Goal: Navigation & Orientation: Find specific page/section

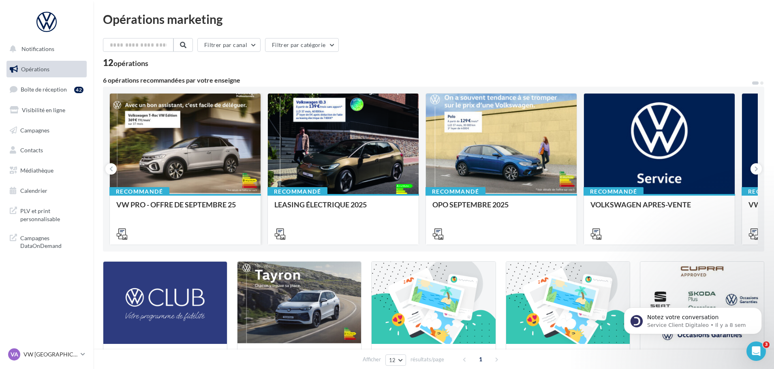
click at [182, 138] on div at bounding box center [185, 144] width 151 height 101
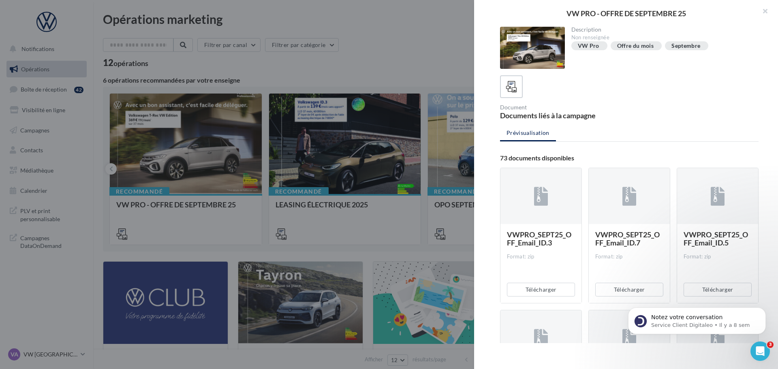
click at [551, 47] on div at bounding box center [532, 48] width 65 height 42
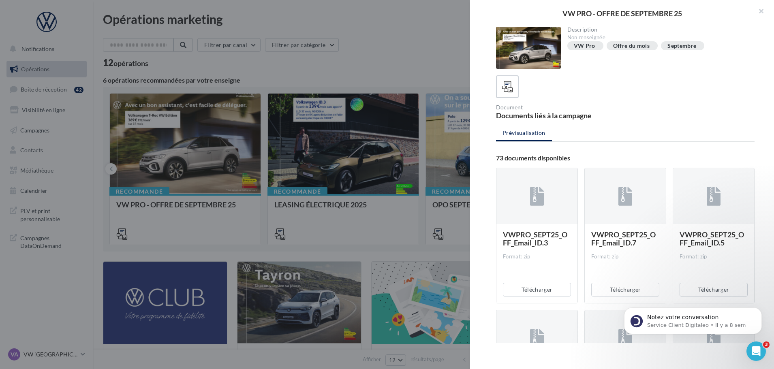
click at [329, 56] on div at bounding box center [387, 184] width 774 height 369
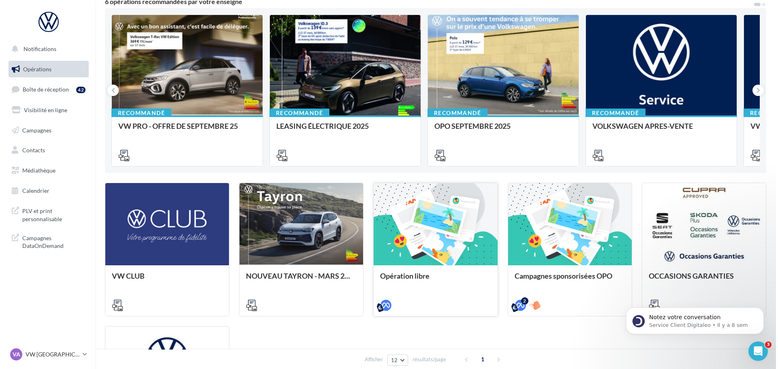
scroll to position [81, 0]
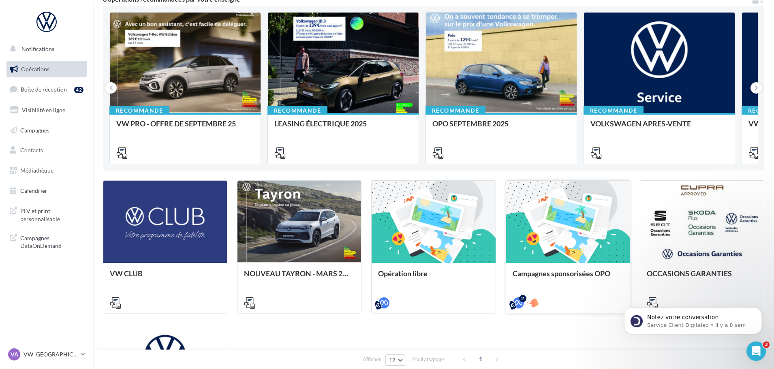
click at [581, 229] on div at bounding box center [568, 222] width 124 height 83
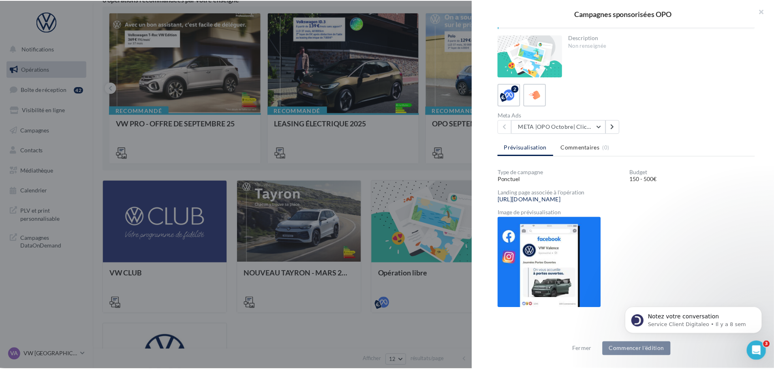
scroll to position [28, 0]
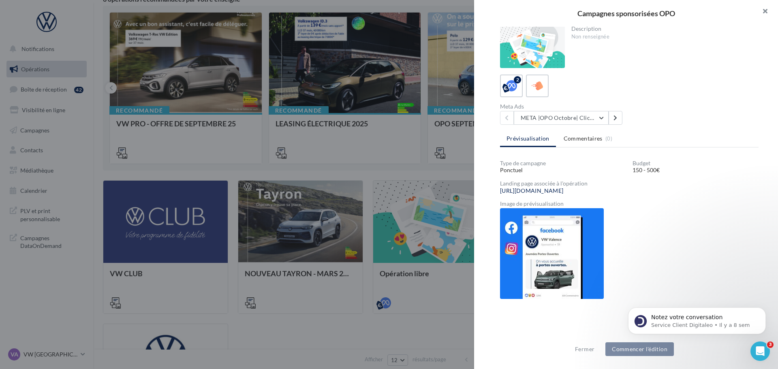
click at [768, 10] on button "button" at bounding box center [761, 12] width 32 height 24
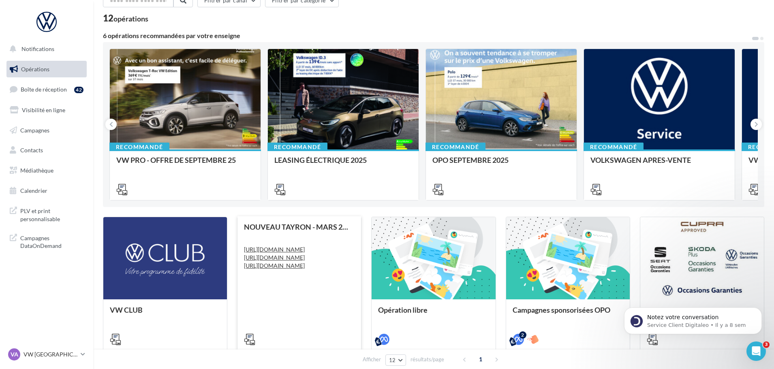
scroll to position [0, 0]
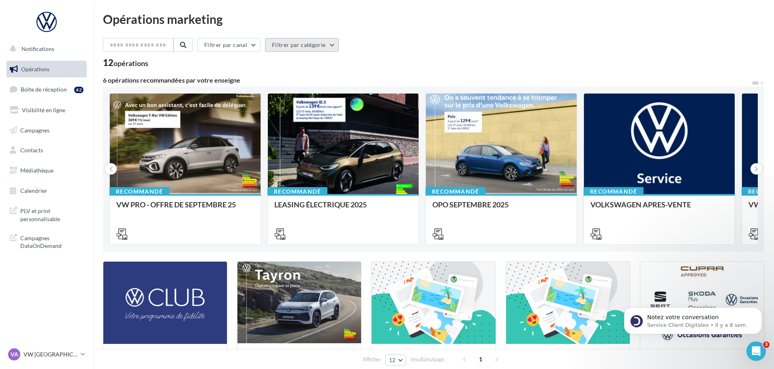
click at [282, 51] on button "Filtrer par catégorie" at bounding box center [302, 45] width 74 height 14
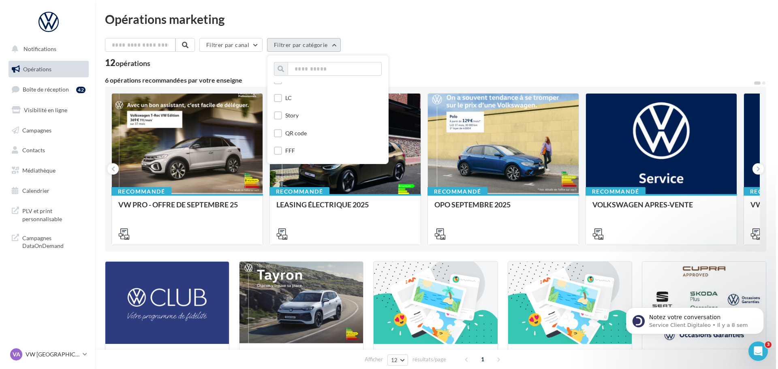
scroll to position [974, 0]
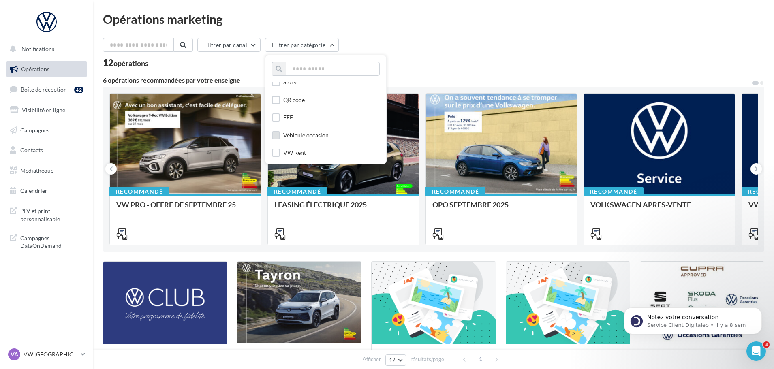
click at [310, 136] on div "Véhicule occasion" at bounding box center [305, 135] width 45 height 8
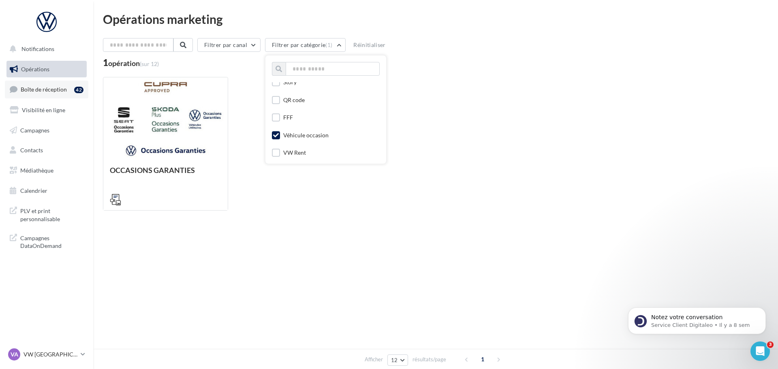
click at [57, 89] on span "Boîte de réception" at bounding box center [44, 89] width 46 height 7
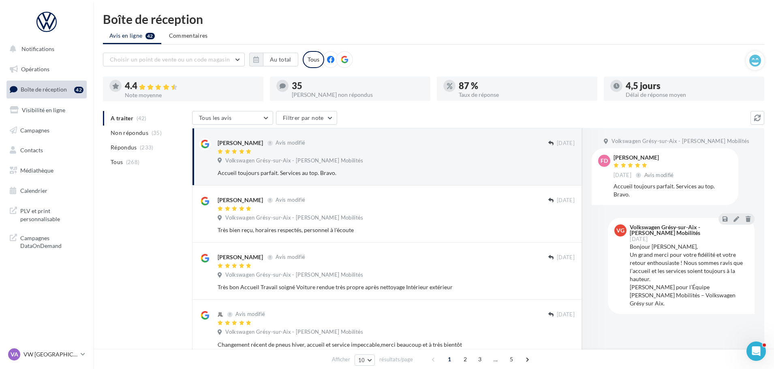
click at [54, 109] on span "Visibilité en ligne" at bounding box center [43, 110] width 43 height 7
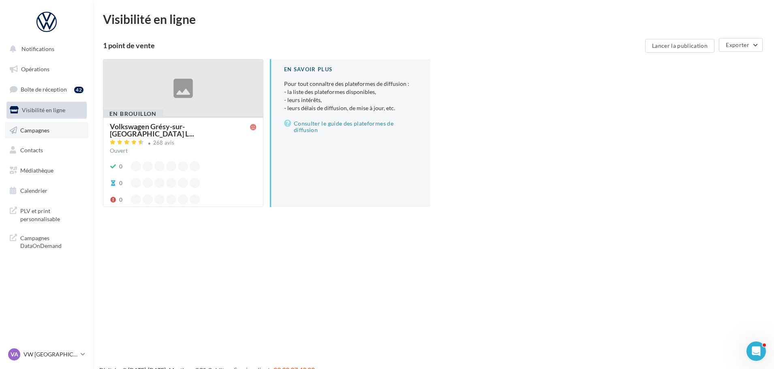
click at [38, 131] on span "Campagnes" at bounding box center [34, 129] width 29 height 7
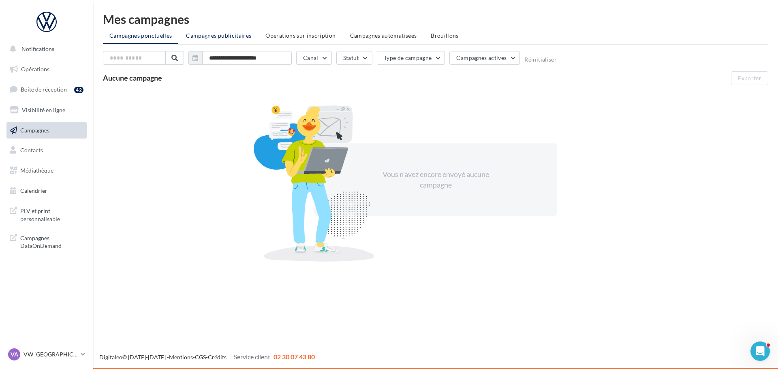
click at [207, 38] on span "Campagnes publicitaires" at bounding box center [218, 35] width 65 height 7
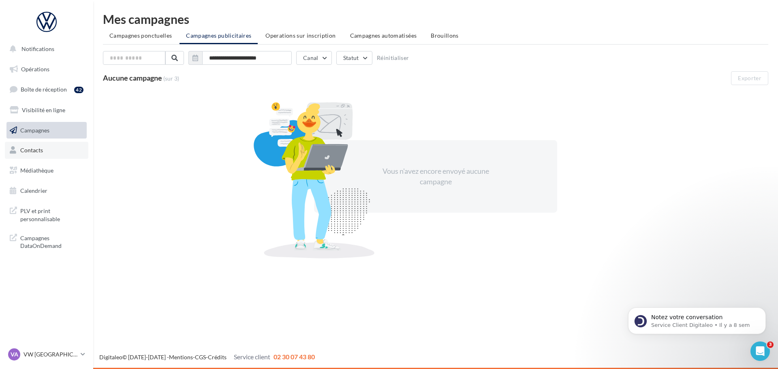
click at [56, 148] on link "Contacts" at bounding box center [46, 150] width 83 height 17
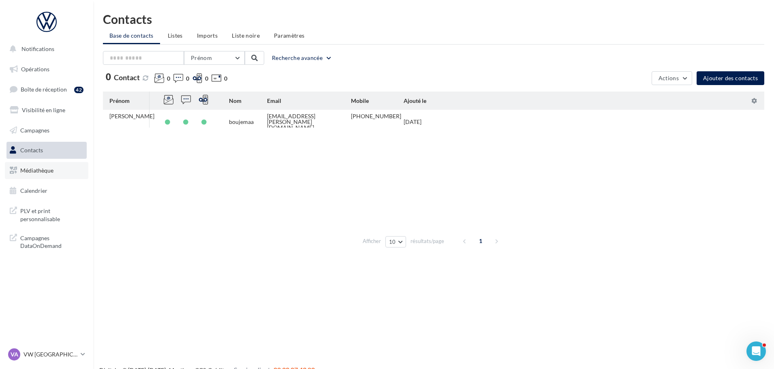
click at [43, 171] on span "Médiathèque" at bounding box center [36, 170] width 33 height 7
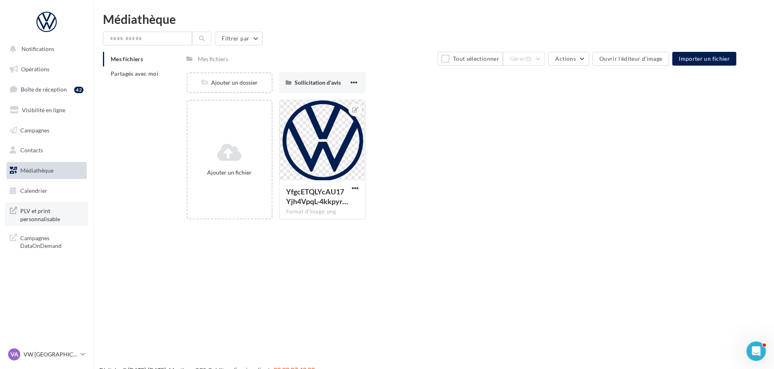
click at [41, 218] on span "PLV et print personnalisable" at bounding box center [51, 213] width 63 height 17
